Goal: Task Accomplishment & Management: Manage account settings

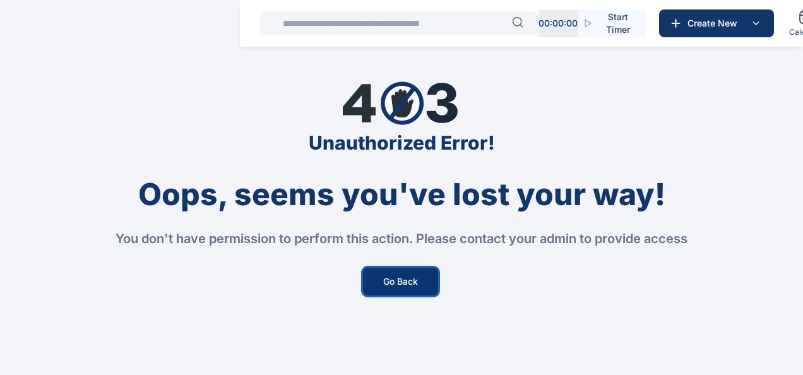
click at [403, 274] on button "Go Back" at bounding box center [400, 282] width 75 height 28
click at [396, 278] on button "Go Back" at bounding box center [400, 282] width 75 height 28
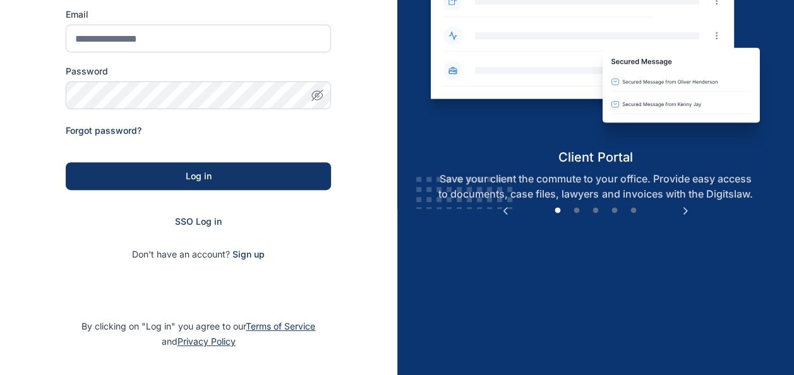
scroll to position [201, 0]
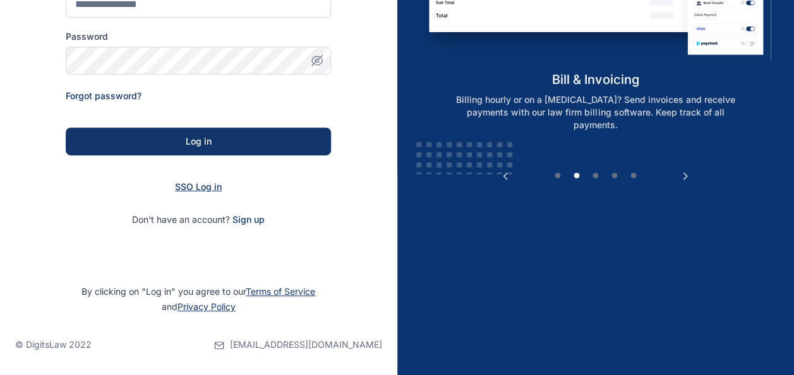
click at [205, 184] on span "SSO Log in" at bounding box center [198, 186] width 47 height 11
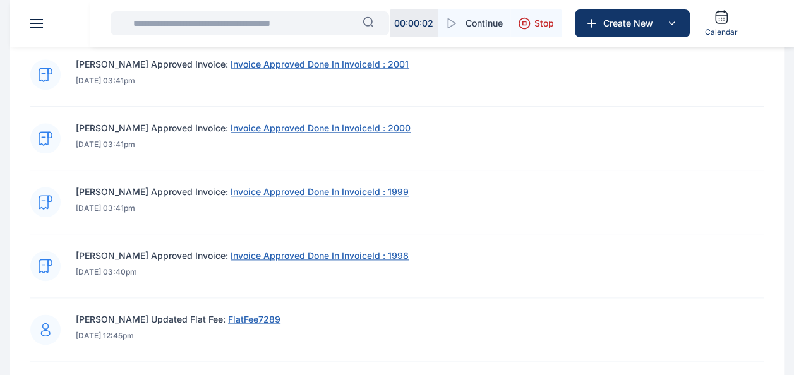
scroll to position [651, 0]
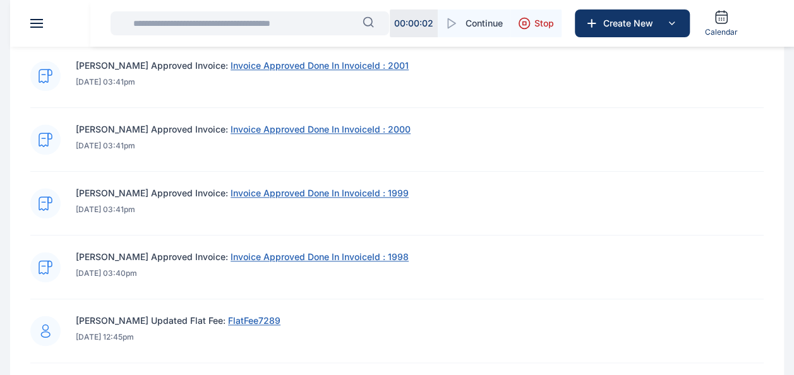
click at [295, 133] on span "Invoice Approved Done In InvoiceId : 2000" at bounding box center [320, 129] width 180 height 11
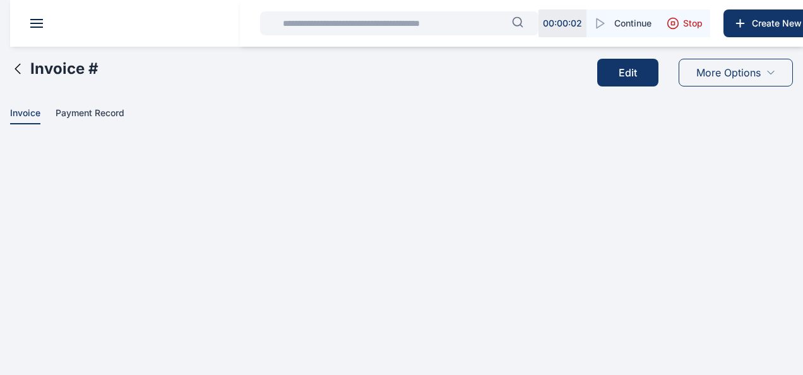
click at [97, 111] on span "Payment Record" at bounding box center [90, 113] width 69 height 13
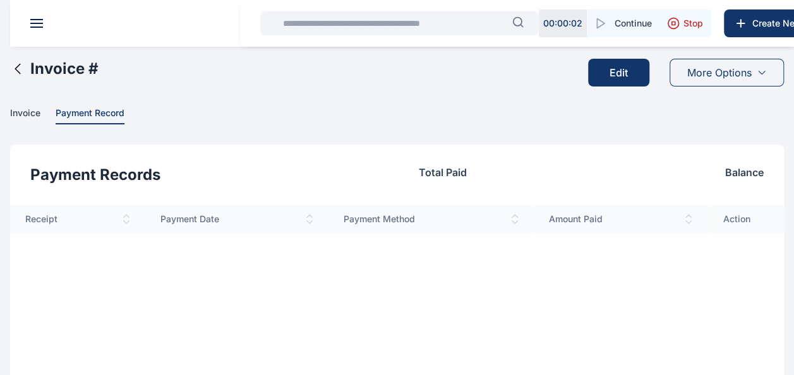
click at [27, 112] on span "Invoice" at bounding box center [25, 113] width 30 height 13
